Goal: Task Accomplishment & Management: Manage account settings

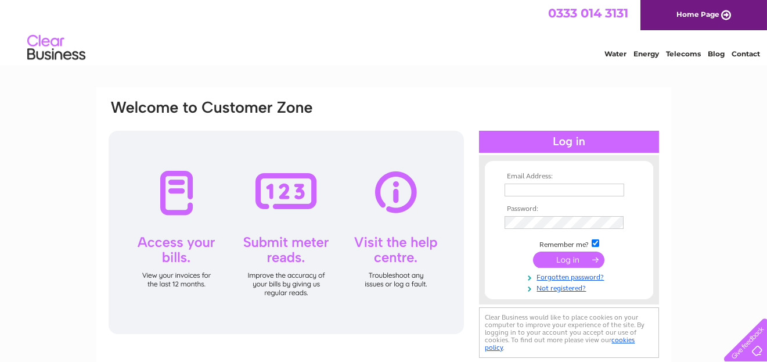
type input "jodi@edinburghsashwindows.co.uk"
click at [569, 259] on input "submit" at bounding box center [568, 259] width 71 height 16
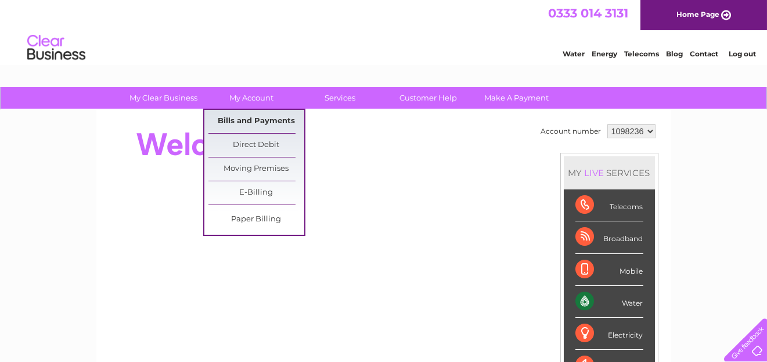
click at [252, 118] on link "Bills and Payments" at bounding box center [256, 121] width 96 height 23
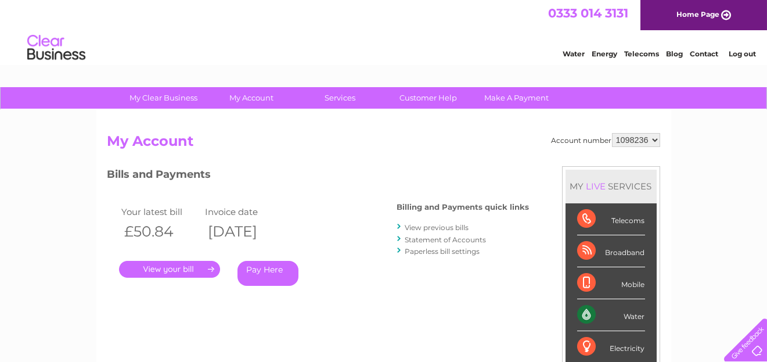
click at [434, 225] on link "View previous bills" at bounding box center [437, 227] width 64 height 9
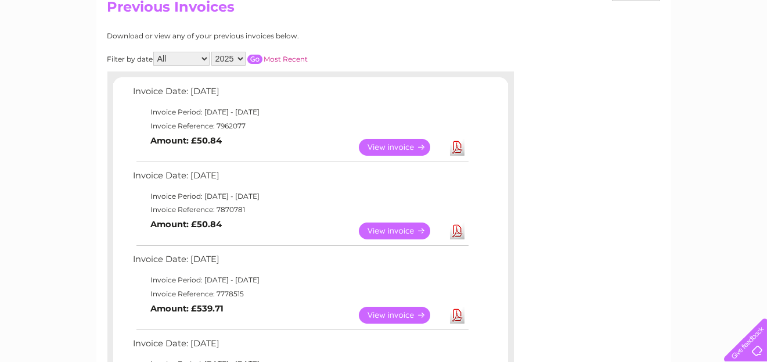
scroll to position [116, 0]
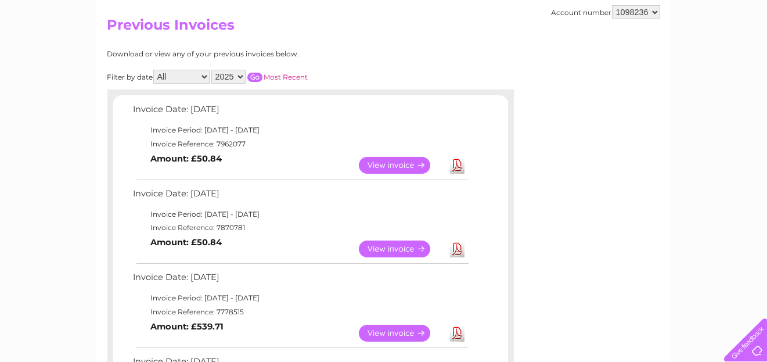
click at [415, 245] on link "View" at bounding box center [401, 248] width 85 height 17
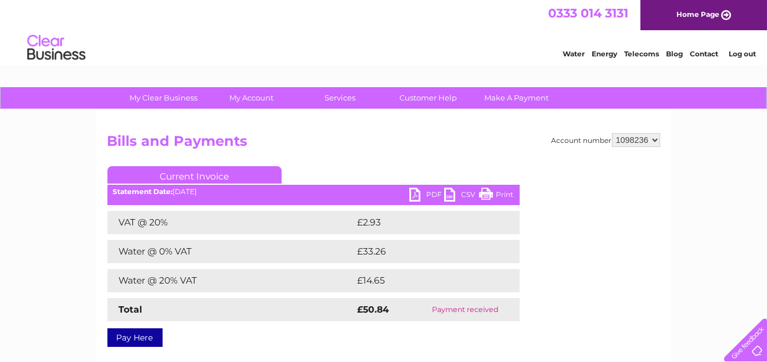
click at [429, 192] on link "PDF" at bounding box center [426, 196] width 35 height 17
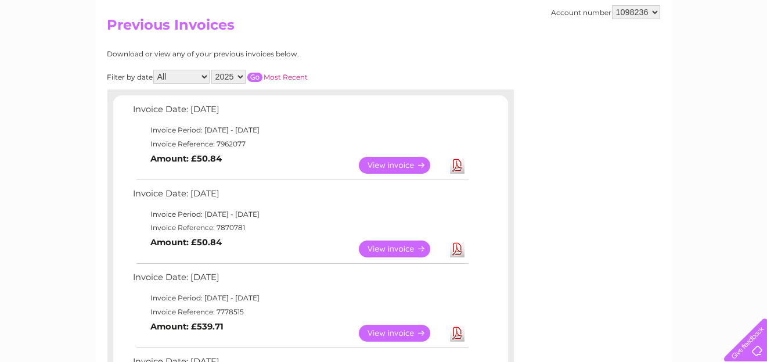
drag, startPoint x: 408, startPoint y: 163, endPoint x: 403, endPoint y: 171, distance: 9.4
click at [408, 163] on link "View" at bounding box center [401, 165] width 85 height 17
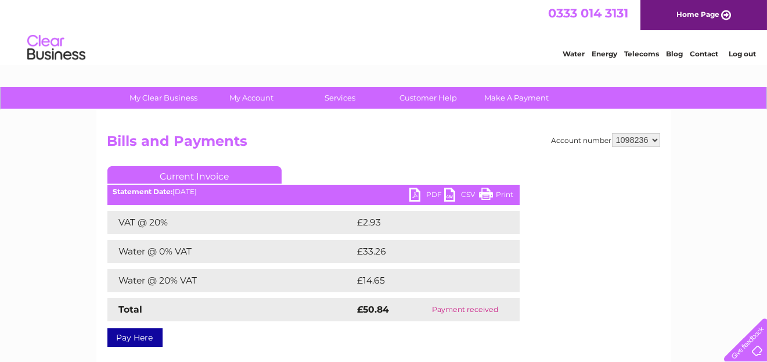
click at [427, 192] on link "PDF" at bounding box center [426, 196] width 35 height 17
